Goal: Find contact information: Find contact information

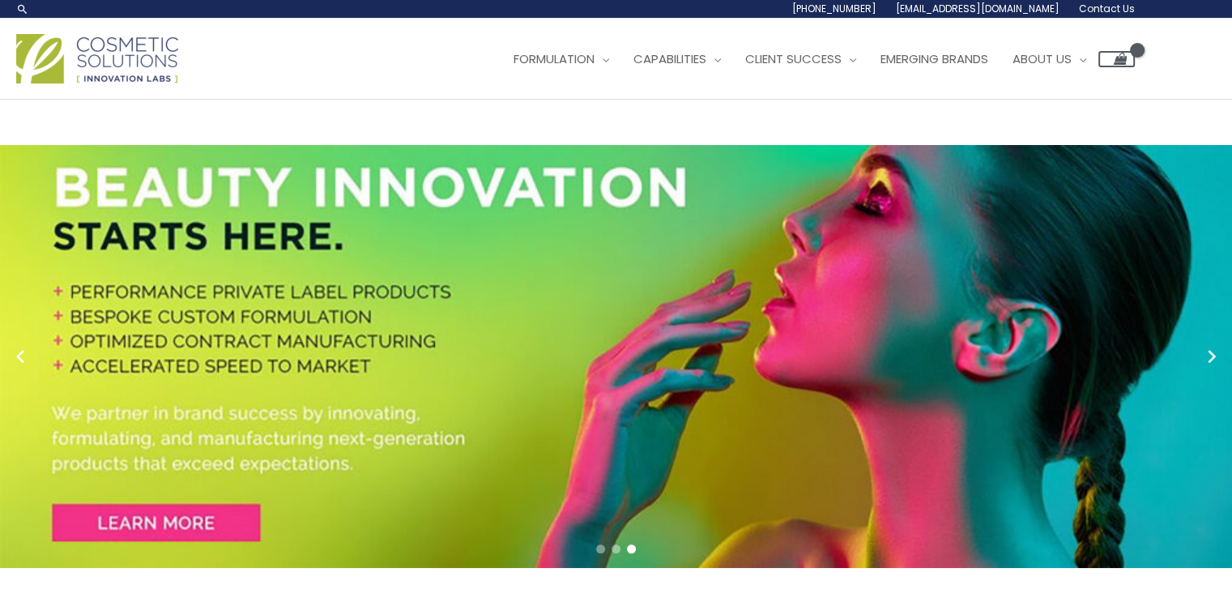
click at [1079, 15] on span "Contact Us" at bounding box center [1107, 9] width 56 height 14
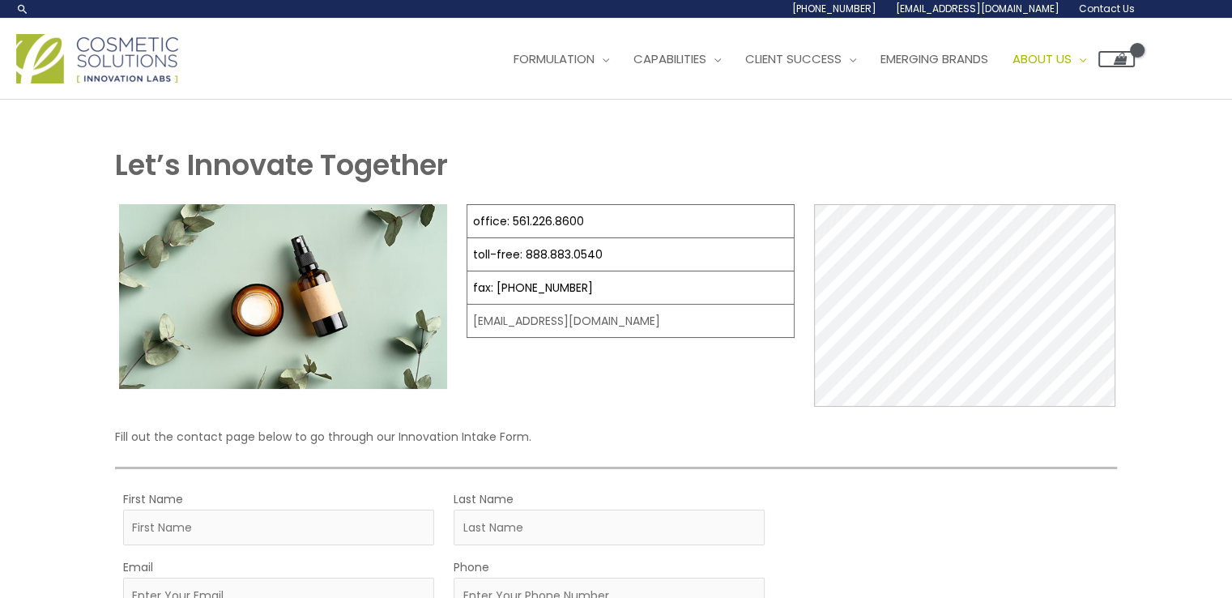
select select
click at [1079, 15] on span "Contact Us" at bounding box center [1107, 9] width 56 height 14
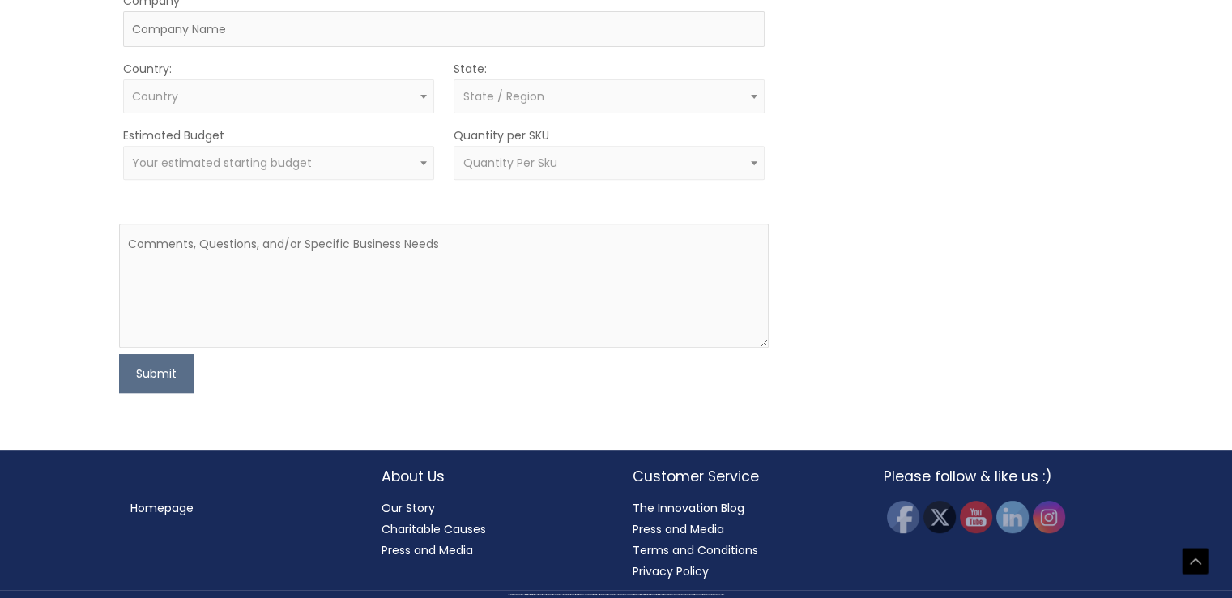
scroll to position [714, 0]
